Goal: Task Accomplishment & Management: Manage account settings

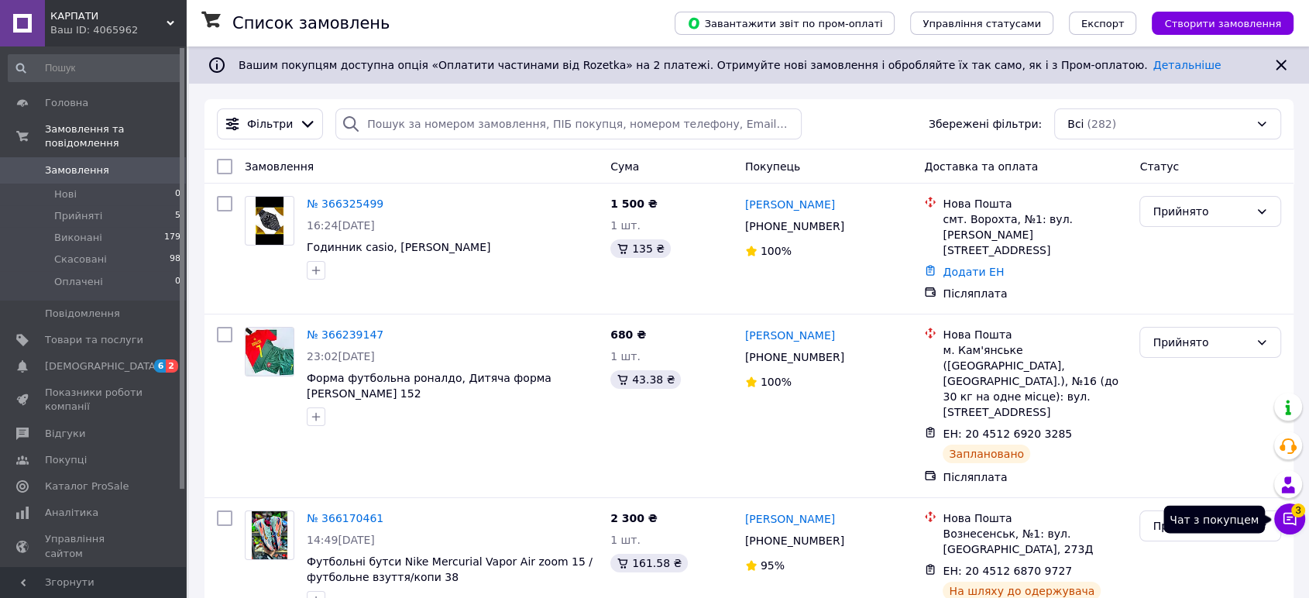
click at [1283, 527] on button "Чат з покупцем 3" at bounding box center [1289, 518] width 31 height 31
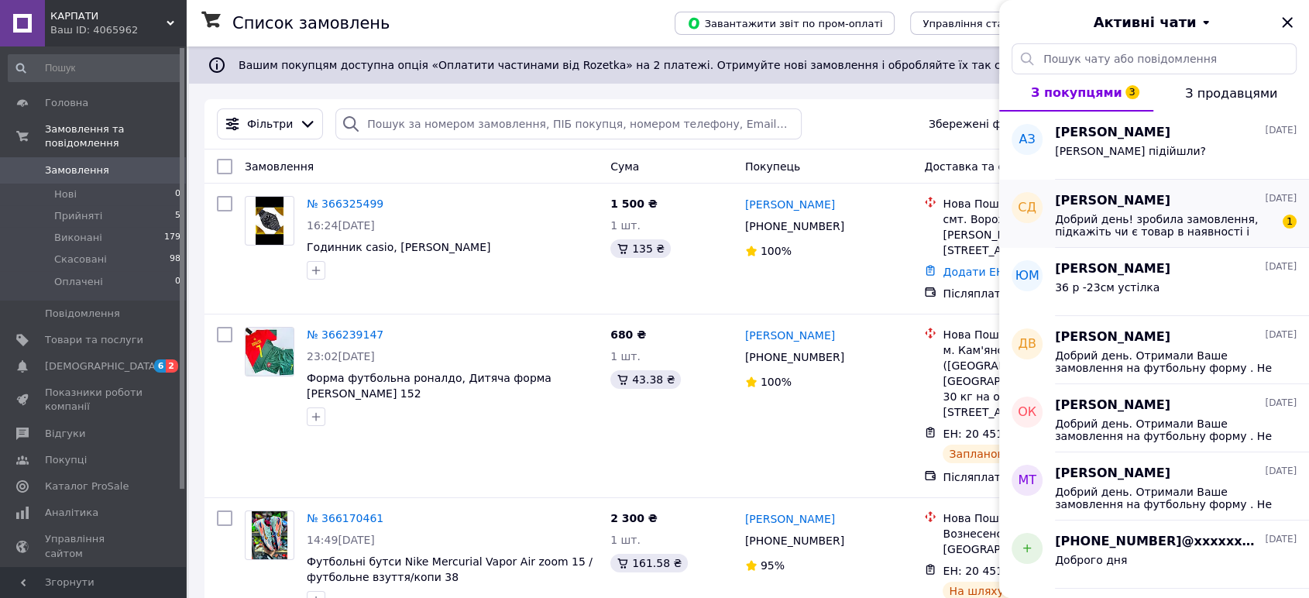
click at [1242, 242] on div "[PERSON_NAME] [DATE] Добрий день! зробила замовлення, підкажіть чи є товар в на…" at bounding box center [1182, 214] width 254 height 68
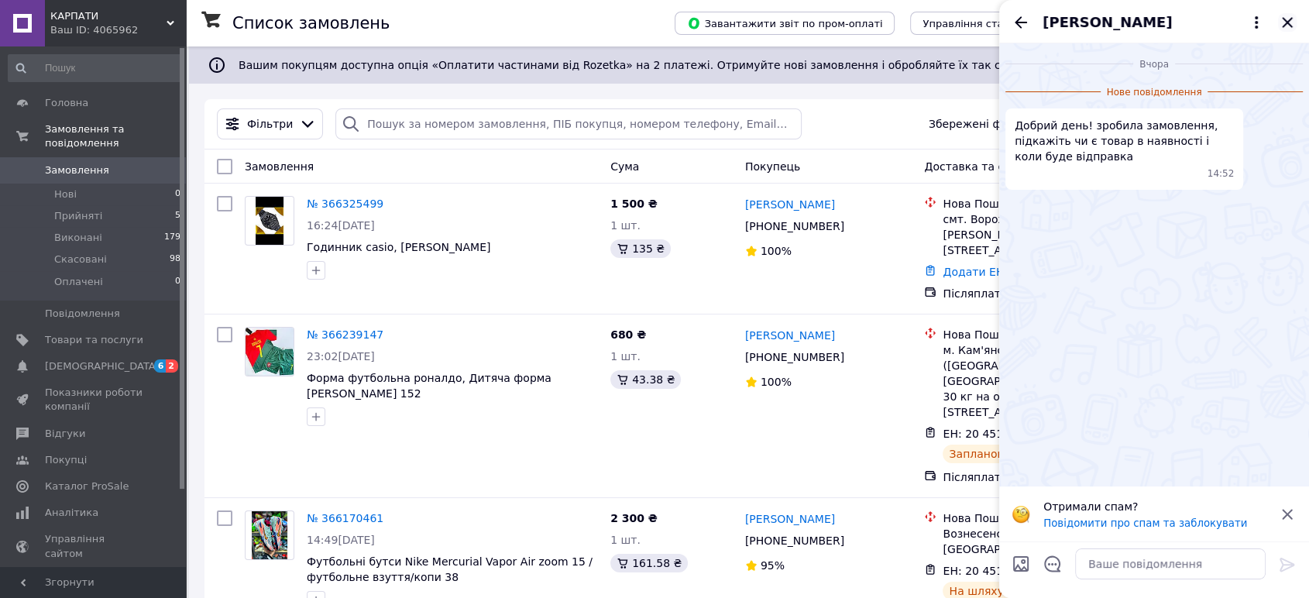
click at [1286, 18] on icon "Закрити" at bounding box center [1287, 22] width 19 height 19
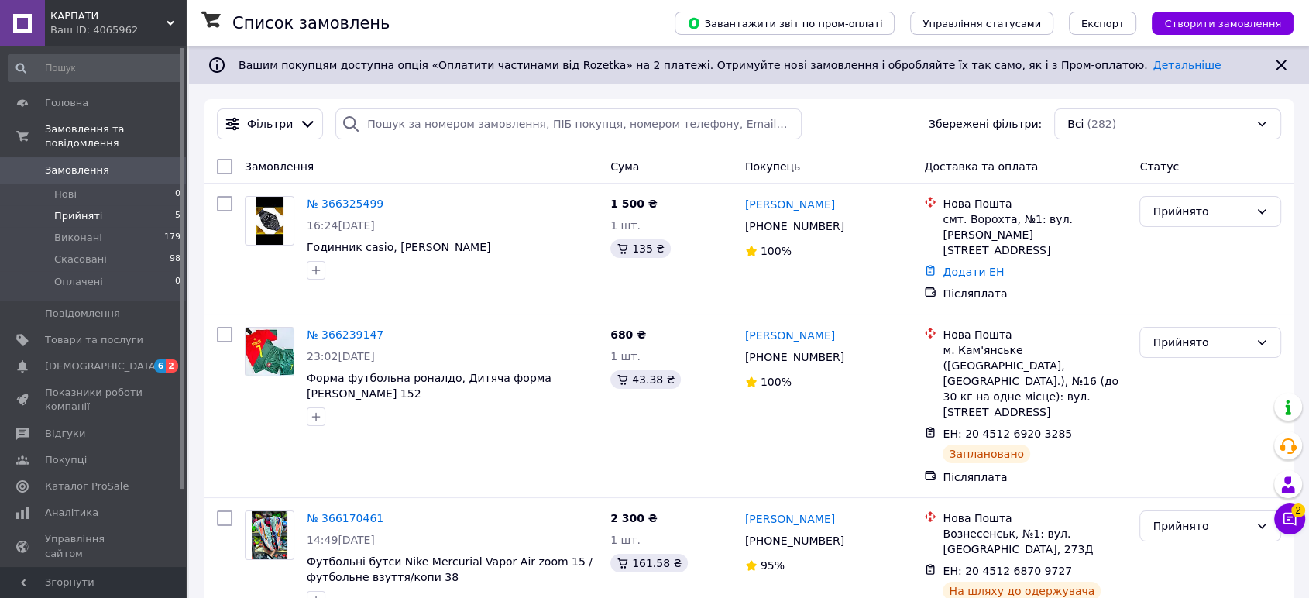
click at [143, 205] on li "Прийняті 5" at bounding box center [95, 216] width 190 height 22
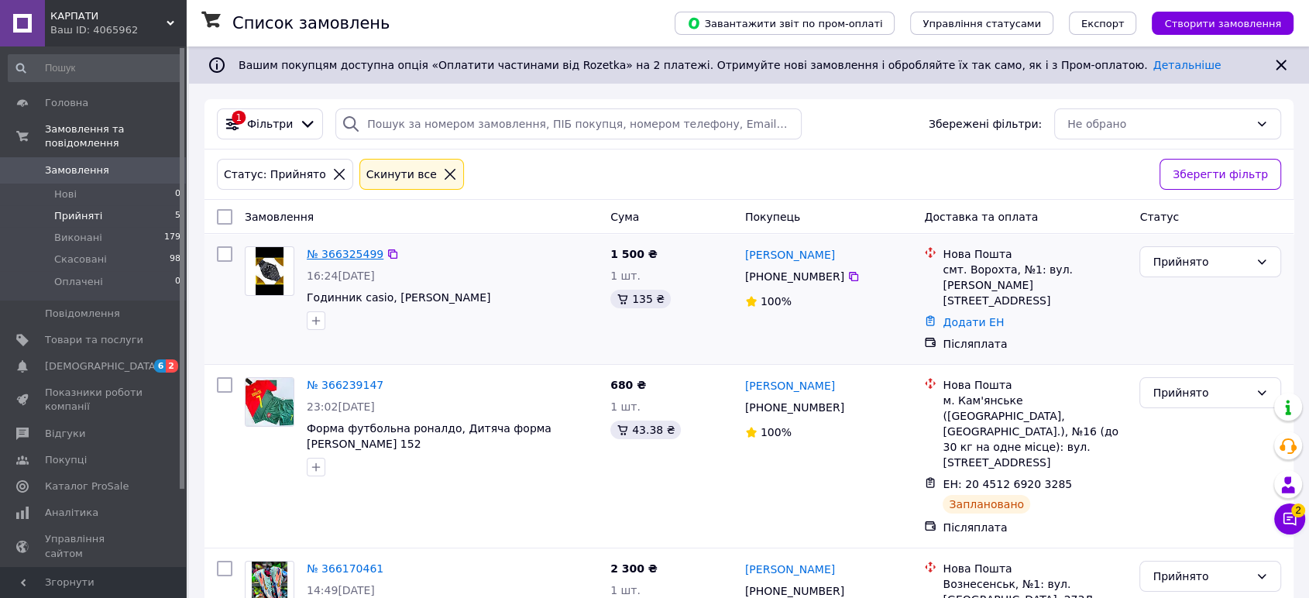
click at [335, 248] on link "№ 366325499" at bounding box center [345, 254] width 77 height 12
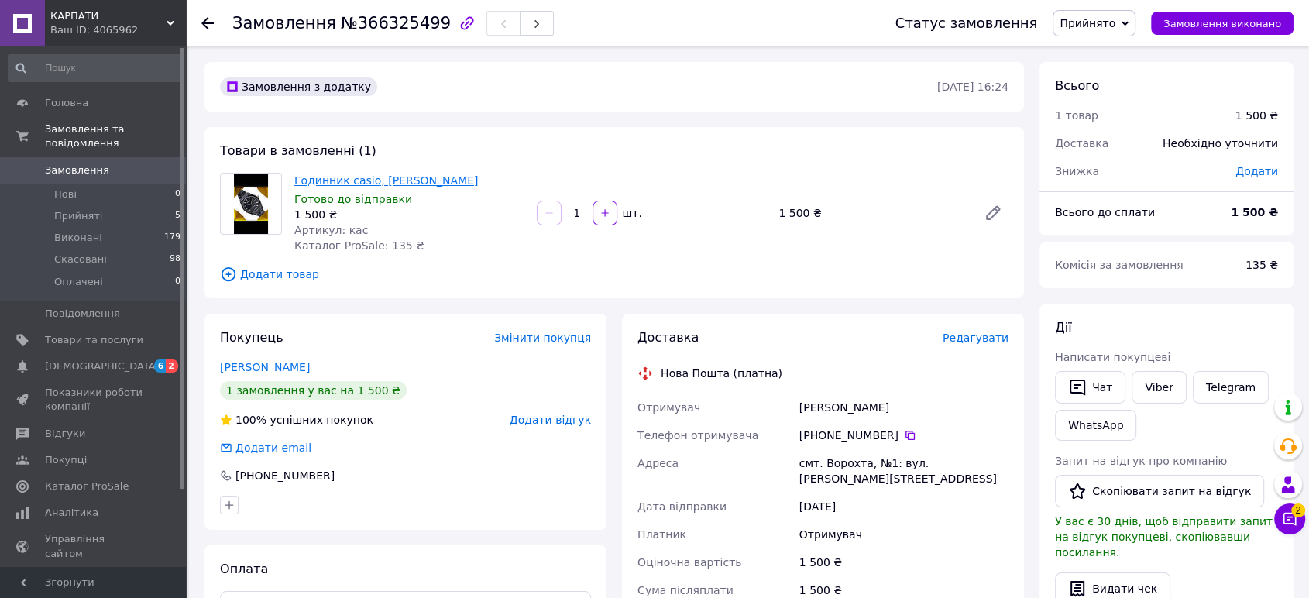
click at [341, 180] on link "Годинник casio, [PERSON_NAME]" at bounding box center [386, 180] width 184 height 12
click at [1291, 503] on button "Чат з покупцем 2" at bounding box center [1289, 518] width 31 height 31
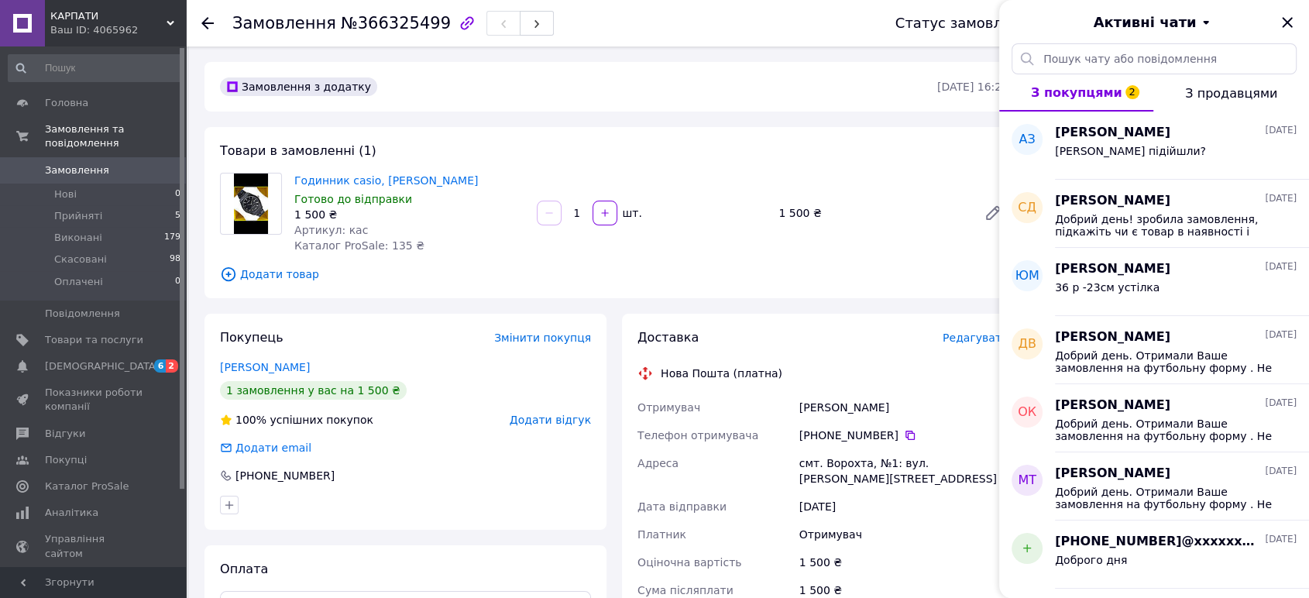
click at [1263, 95] on span "З продавцями" at bounding box center [1231, 93] width 92 height 15
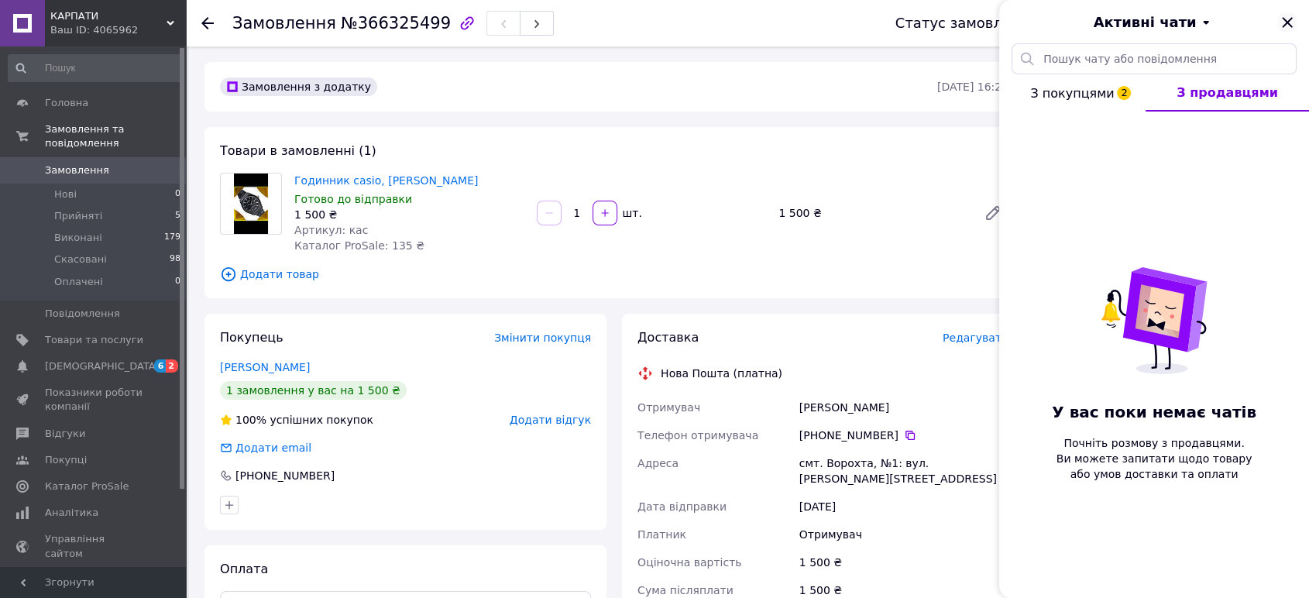
click at [1283, 25] on icon "Закрити" at bounding box center [1287, 22] width 10 height 10
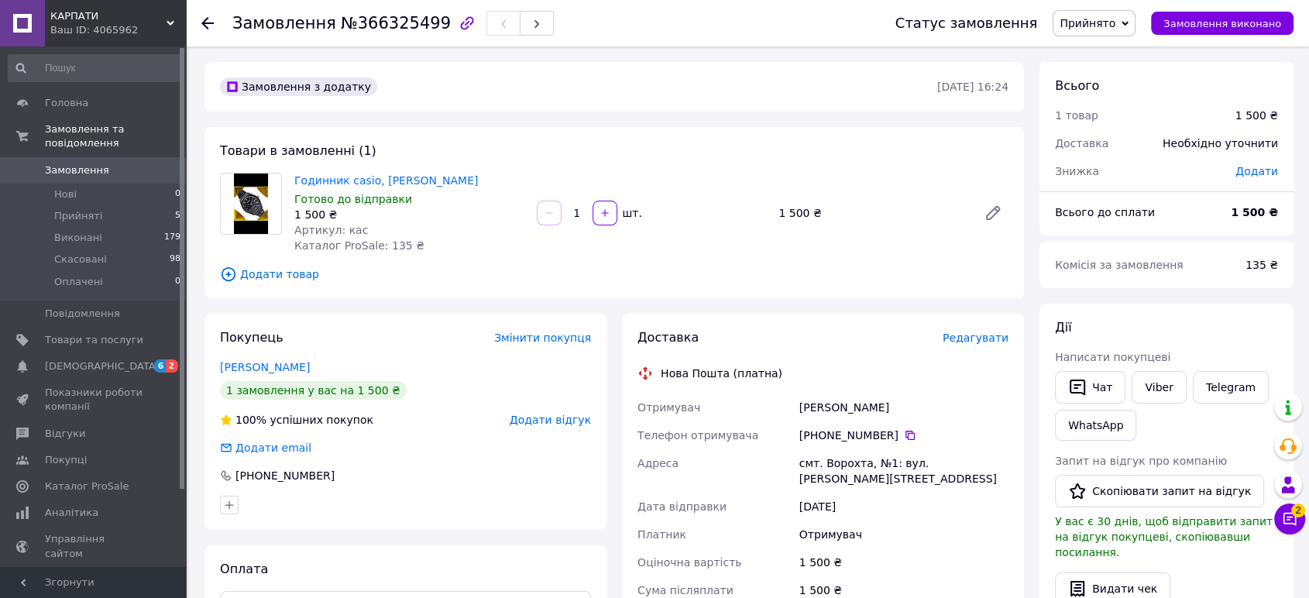
click at [68, 164] on link "Замовлення 0" at bounding box center [95, 170] width 190 height 26
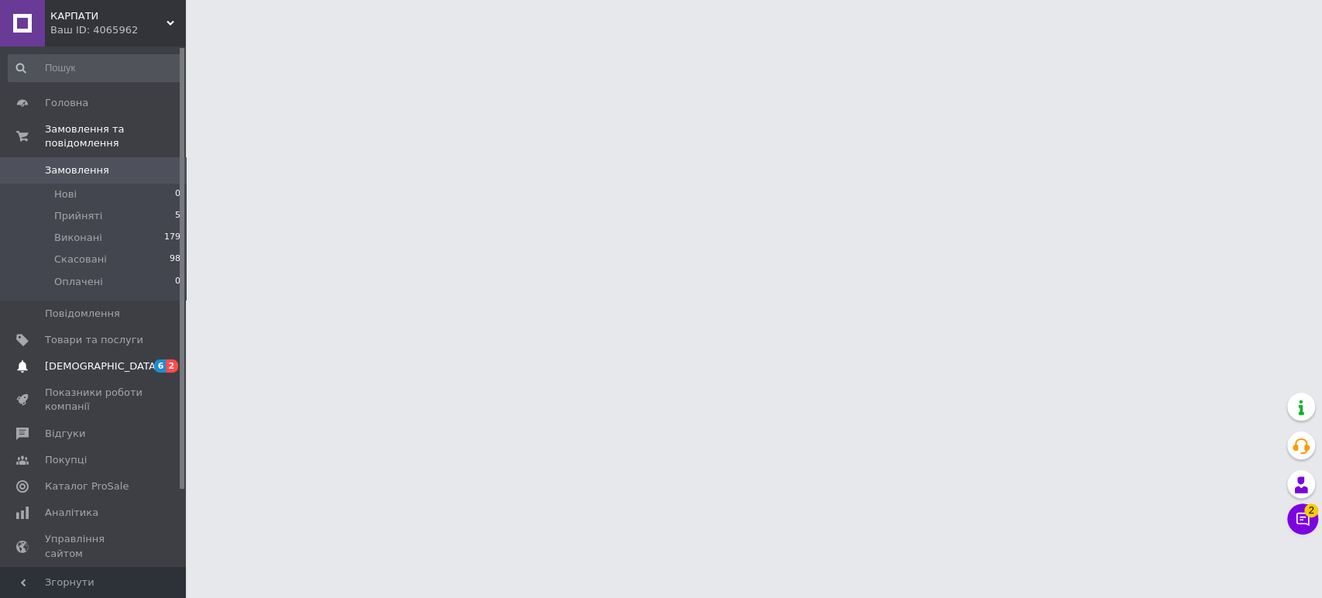
click at [114, 359] on span "[DEMOGRAPHIC_DATA]" at bounding box center [94, 366] width 98 height 14
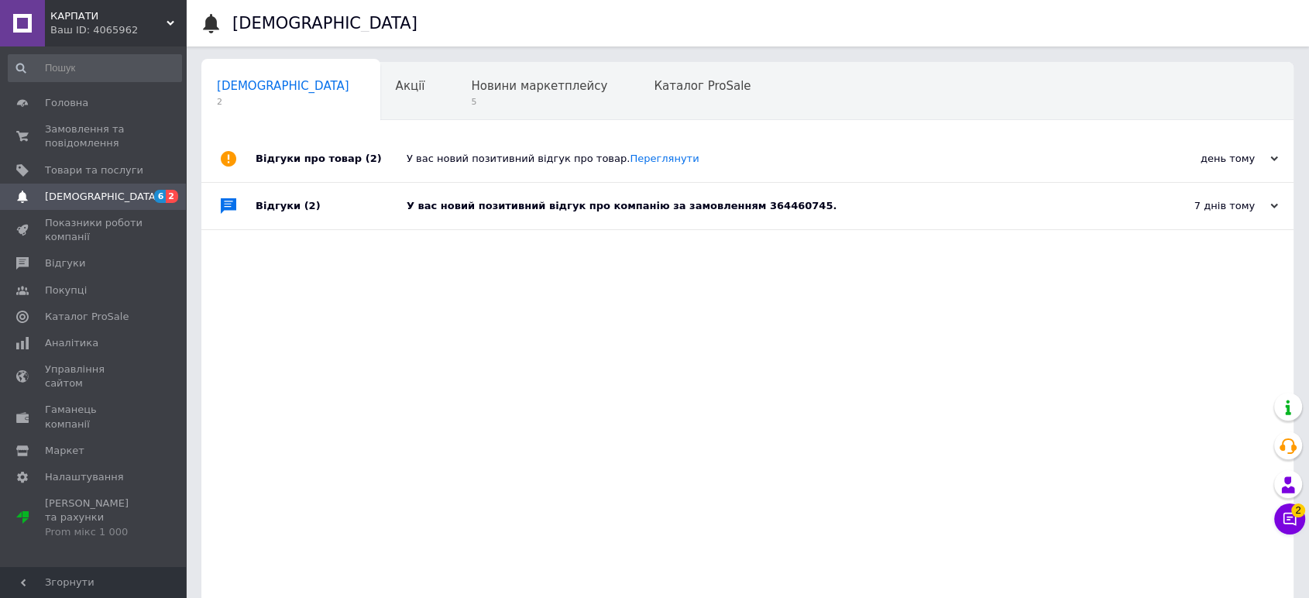
click at [472, 212] on div "У вас новий позитивний відгук про компанію за замовленням 364460745." at bounding box center [765, 206] width 716 height 14
click at [477, 219] on div "У вас новий позитивний відгук про компанію за замовленням 364460745." at bounding box center [765, 206] width 716 height 46
click at [471, 105] on span "5" at bounding box center [539, 102] width 136 height 12
click at [471, 84] on span "Новини маркетплейсу" at bounding box center [539, 86] width 136 height 14
click at [471, 79] on span "Новини маркетплейсу" at bounding box center [539, 86] width 136 height 14
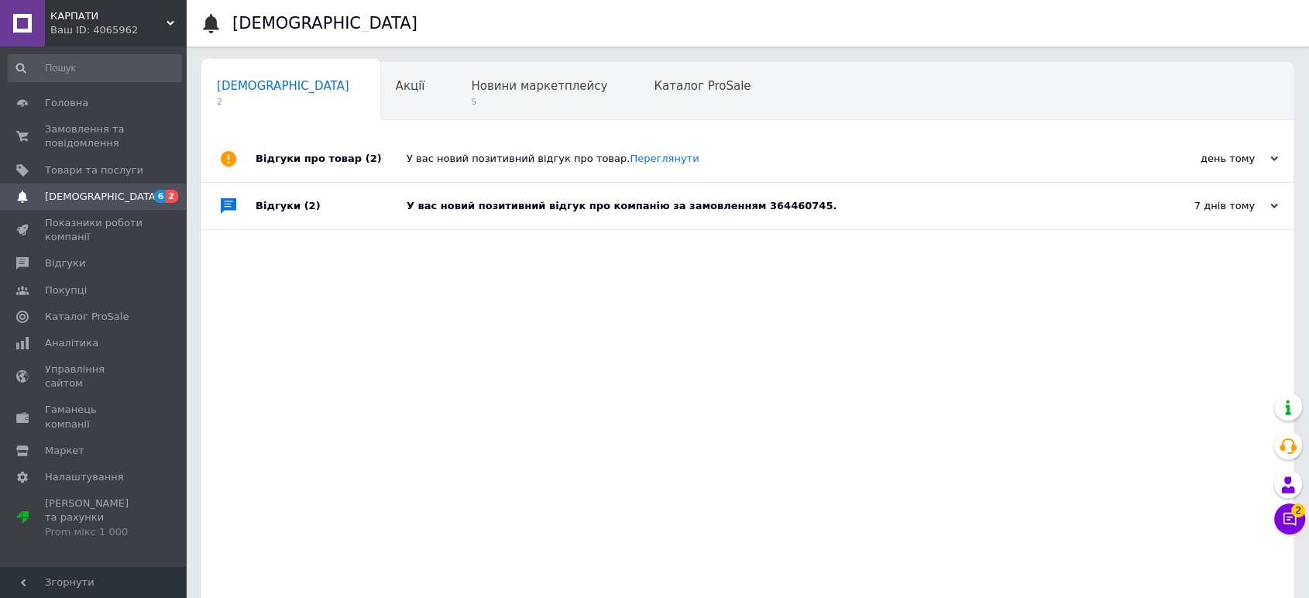
click at [340, 155] on span "1" at bounding box center [278, 161] width 123 height 12
click at [155, 118] on link "Замовлення та повідомлення 0 0" at bounding box center [95, 136] width 190 height 40
